Goal: Find specific page/section

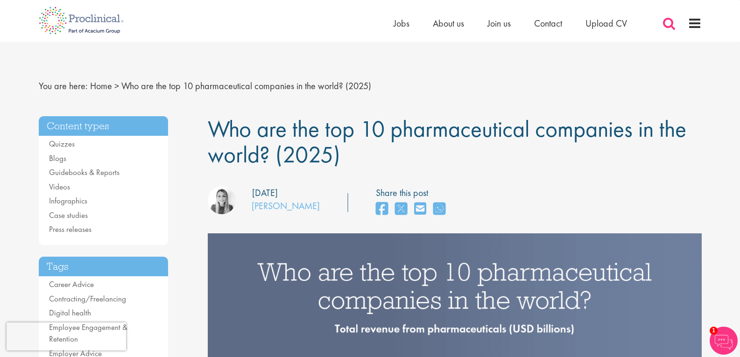
click at [672, 23] on span at bounding box center [669, 23] width 14 height 14
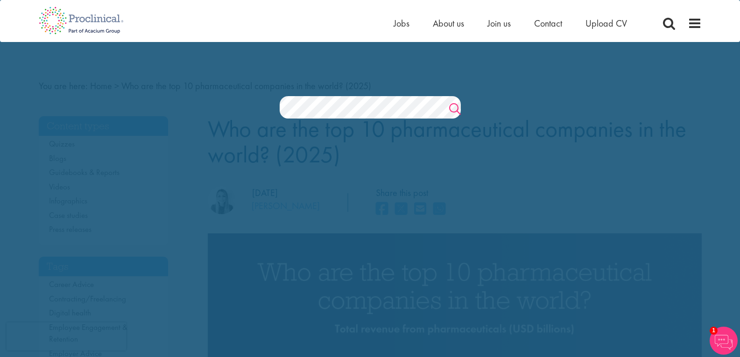
click at [456, 106] on link "Search" at bounding box center [455, 110] width 12 height 19
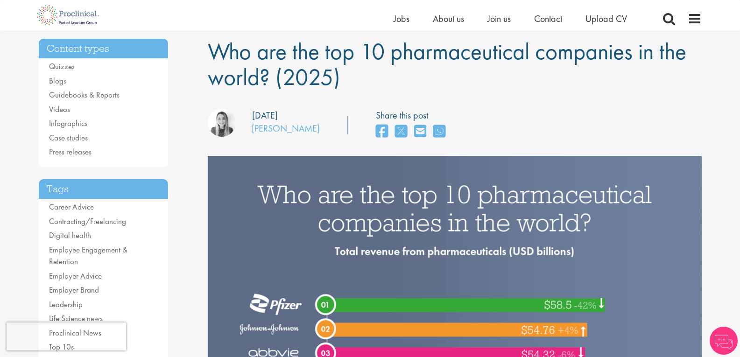
scroll to position [233, 0]
